Goal: Task Accomplishment & Management: Manage account settings

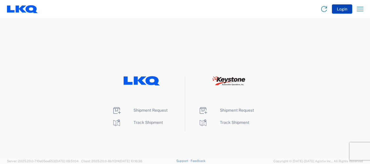
click at [341, 9] on button "Login" at bounding box center [342, 8] width 20 height 9
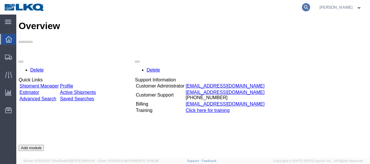
click at [310, 8] on icon at bounding box center [306, 7] width 8 height 8
click at [234, 7] on input "search" at bounding box center [213, 7] width 177 height 14
type input "56607103"
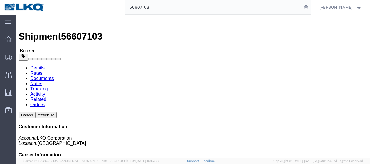
click link "Documents"
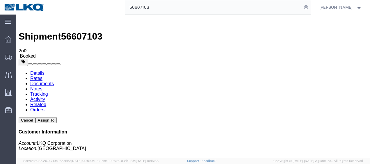
click at [0, 0] on span "Location Appointment" at bounding box center [0, 0] width 0 height 0
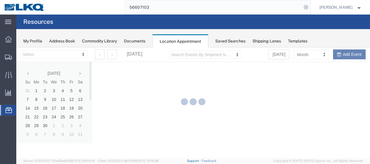
select select "28712"
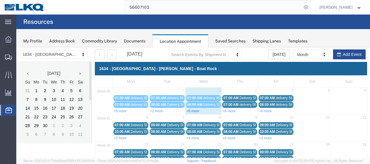
click at [190, 109] on link "+9 more" at bounding box center [192, 111] width 13 height 4
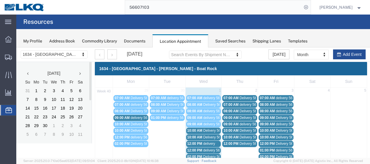
click at [206, 130] on span "Delivery 56593298" at bounding box center [217, 130] width 29 height 4
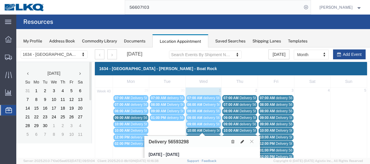
click at [241, 139] on icon at bounding box center [241, 141] width 3 height 4
select select "1"
select select
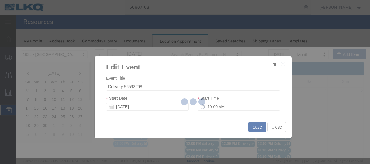
select select
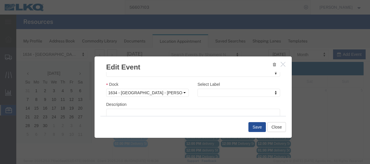
scroll to position [87, 0]
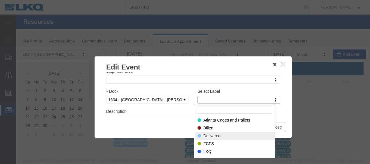
select select "40"
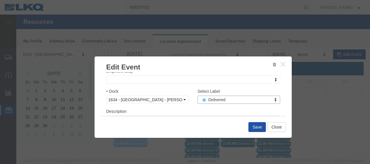
click at [253, 126] on button "Save" at bounding box center [256, 127] width 17 height 10
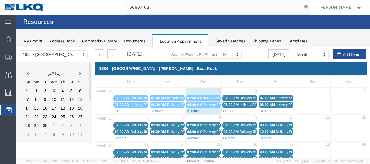
click at [193, 110] on link "+9 more" at bounding box center [192, 111] width 13 height 4
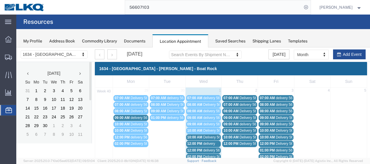
click at [210, 137] on span "Delivery 56607095" at bounding box center [217, 137] width 29 height 4
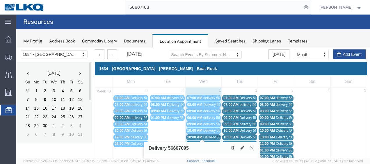
click at [211, 142] on span "delivery" at bounding box center [209, 144] width 12 height 4
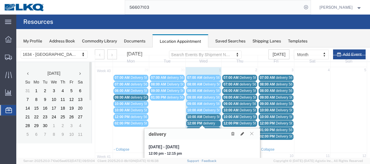
scroll to position [58, 0]
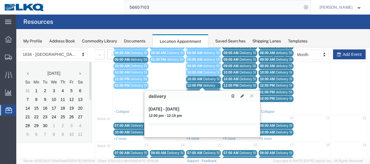
click at [253, 95] on icon at bounding box center [251, 95] width 3 height 3
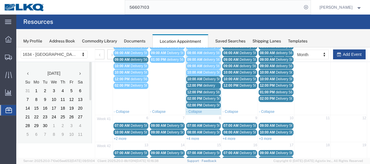
click at [213, 96] on span "Delivery 56607100" at bounding box center [217, 98] width 29 height 4
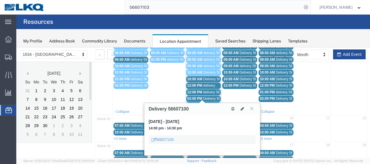
click at [212, 90] on span "delivery 56895051" at bounding box center [217, 92] width 28 height 4
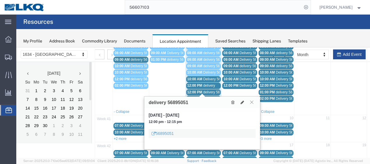
click at [251, 101] on icon at bounding box center [251, 101] width 3 height 3
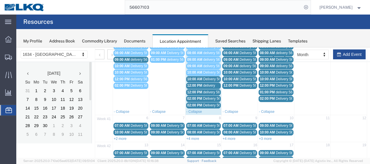
click at [212, 104] on span "Delivery 56684324" at bounding box center [217, 105] width 29 height 4
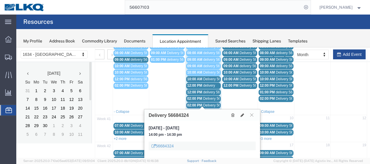
click at [212, 97] on span "Delivery 56607100" at bounding box center [217, 98] width 29 height 4
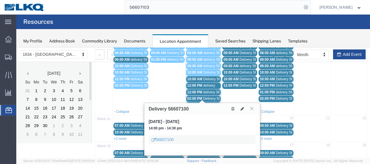
click at [253, 108] on button at bounding box center [252, 109] width 8 height 6
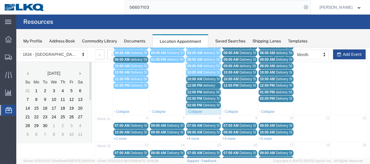
scroll to position [29, 0]
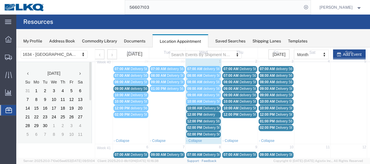
click at [213, 119] on span "delivery 56895051" at bounding box center [217, 121] width 28 height 4
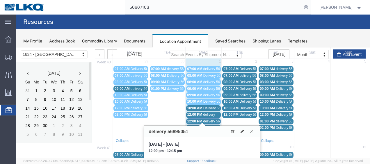
click at [252, 130] on icon at bounding box center [251, 130] width 3 height 3
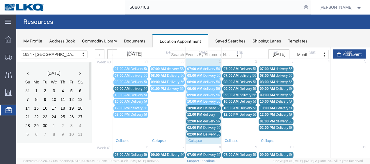
click at [204, 114] on span "delivery" at bounding box center [209, 114] width 12 height 4
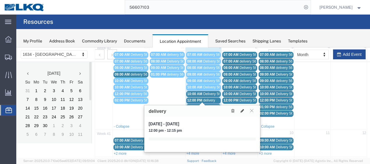
scroll to position [87, 0]
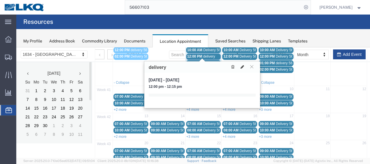
click at [244, 65] on button at bounding box center [242, 67] width 8 height 6
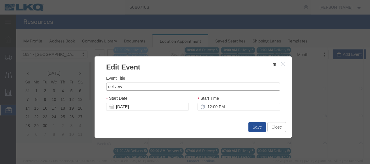
click at [208, 86] on input "delivery" at bounding box center [193, 87] width 174 height 8
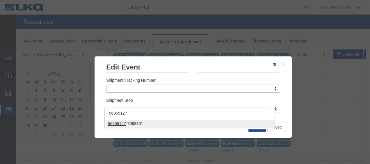
scroll to position [116, 0]
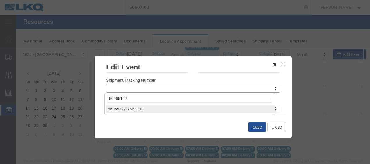
click at [256, 128] on div at bounding box center [192, 102] width 353 height 110
click at [252, 126] on div at bounding box center [192, 102] width 353 height 110
click at [274, 126] on div at bounding box center [192, 102] width 353 height 110
click at [272, 62] on div at bounding box center [192, 102] width 353 height 110
click at [281, 63] on div at bounding box center [192, 102] width 353 height 110
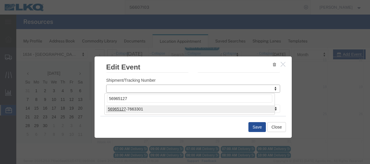
click at [277, 127] on div at bounding box center [192, 102] width 353 height 110
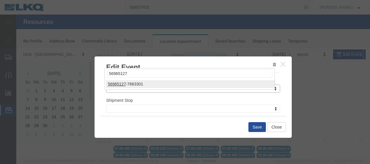
scroll to position [0, 0]
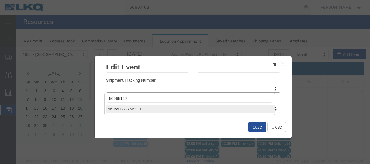
click at [287, 76] on div at bounding box center [192, 102] width 353 height 110
type input "5"
